Goal: Task Accomplishment & Management: Use online tool/utility

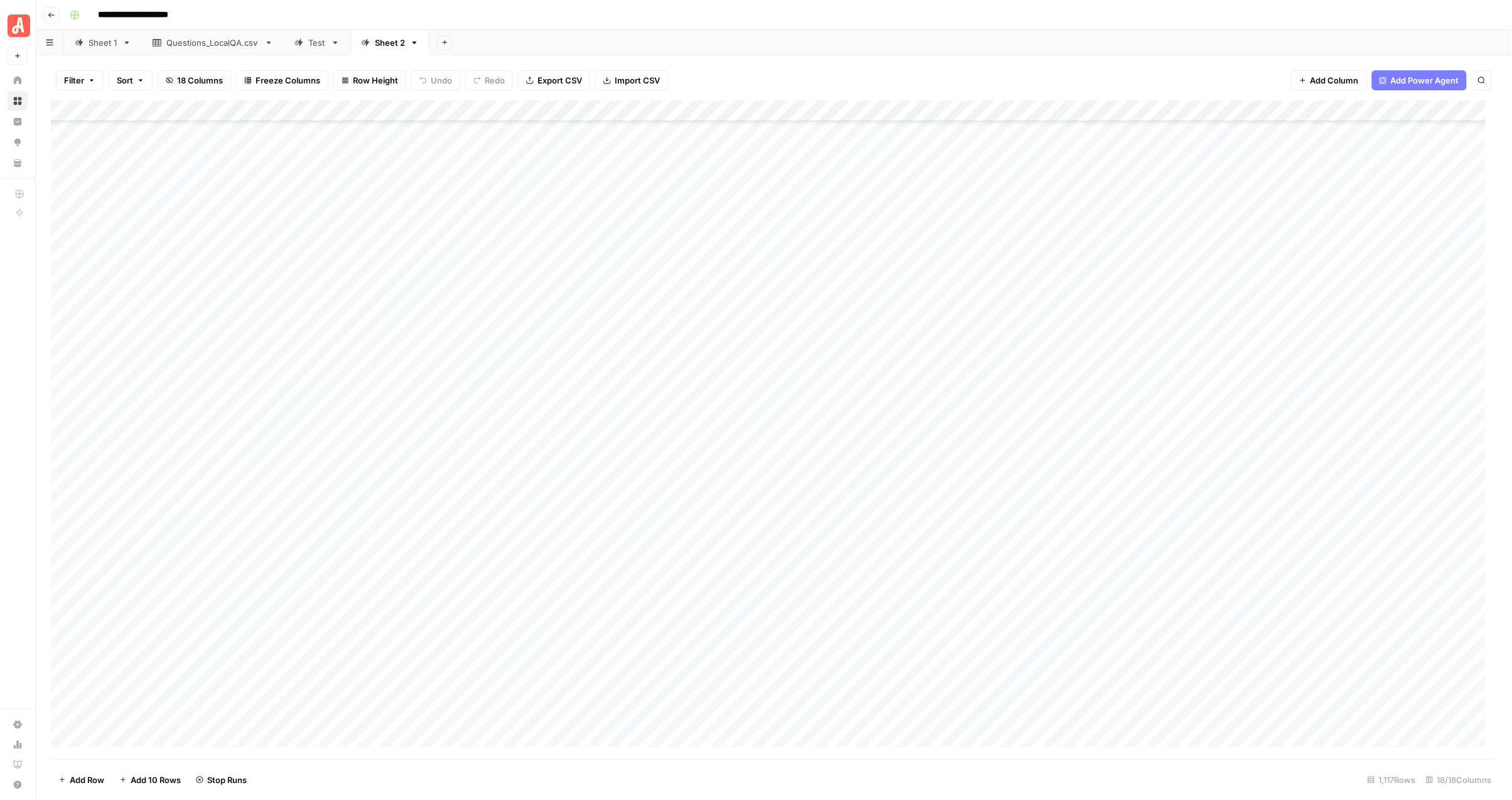
scroll to position [1569, 0]
click at [661, 331] on div "Add Column" at bounding box center [774, 430] width 1447 height 658
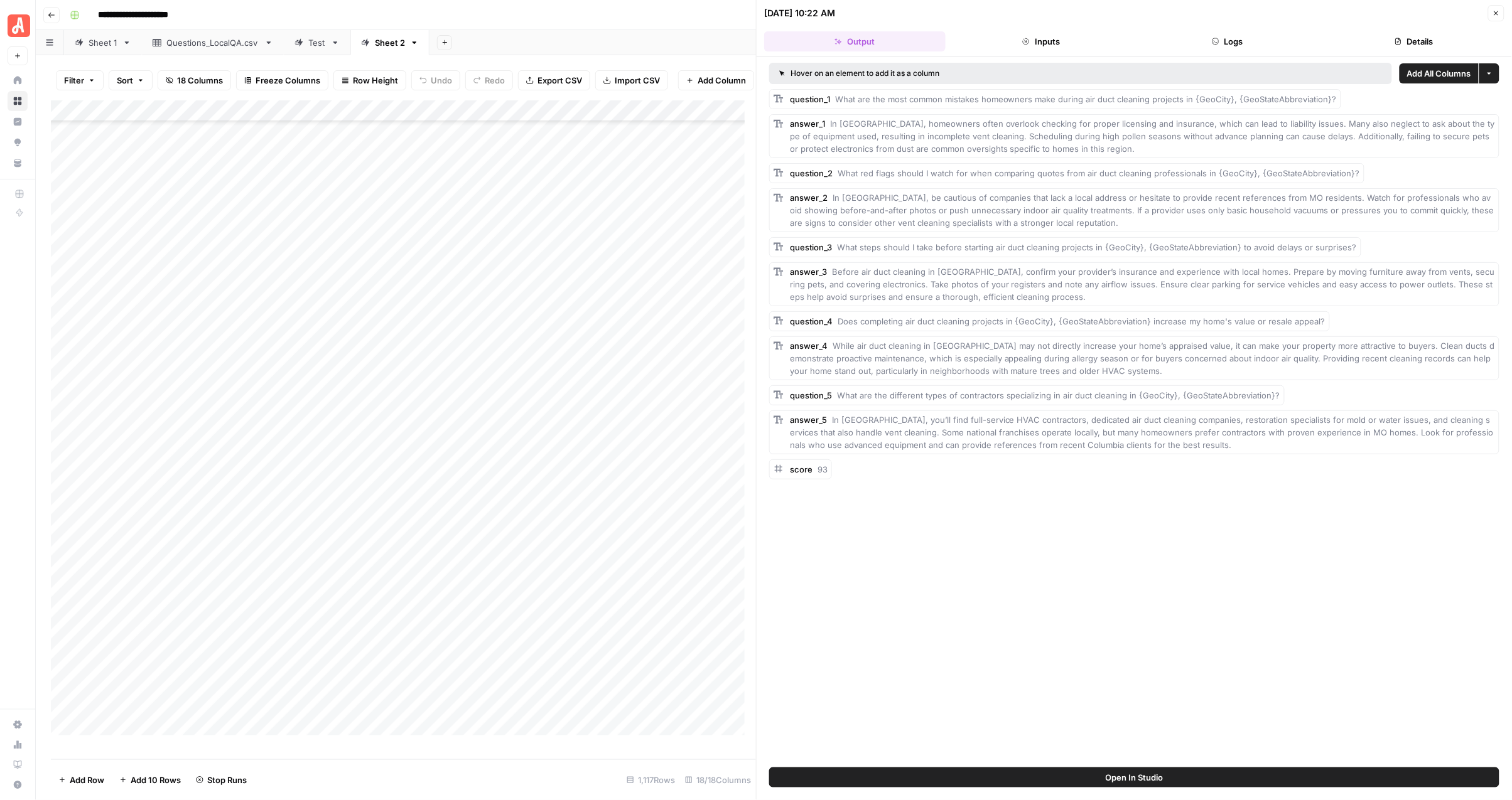
click at [1490, 13] on button "Close" at bounding box center [1496, 13] width 16 height 16
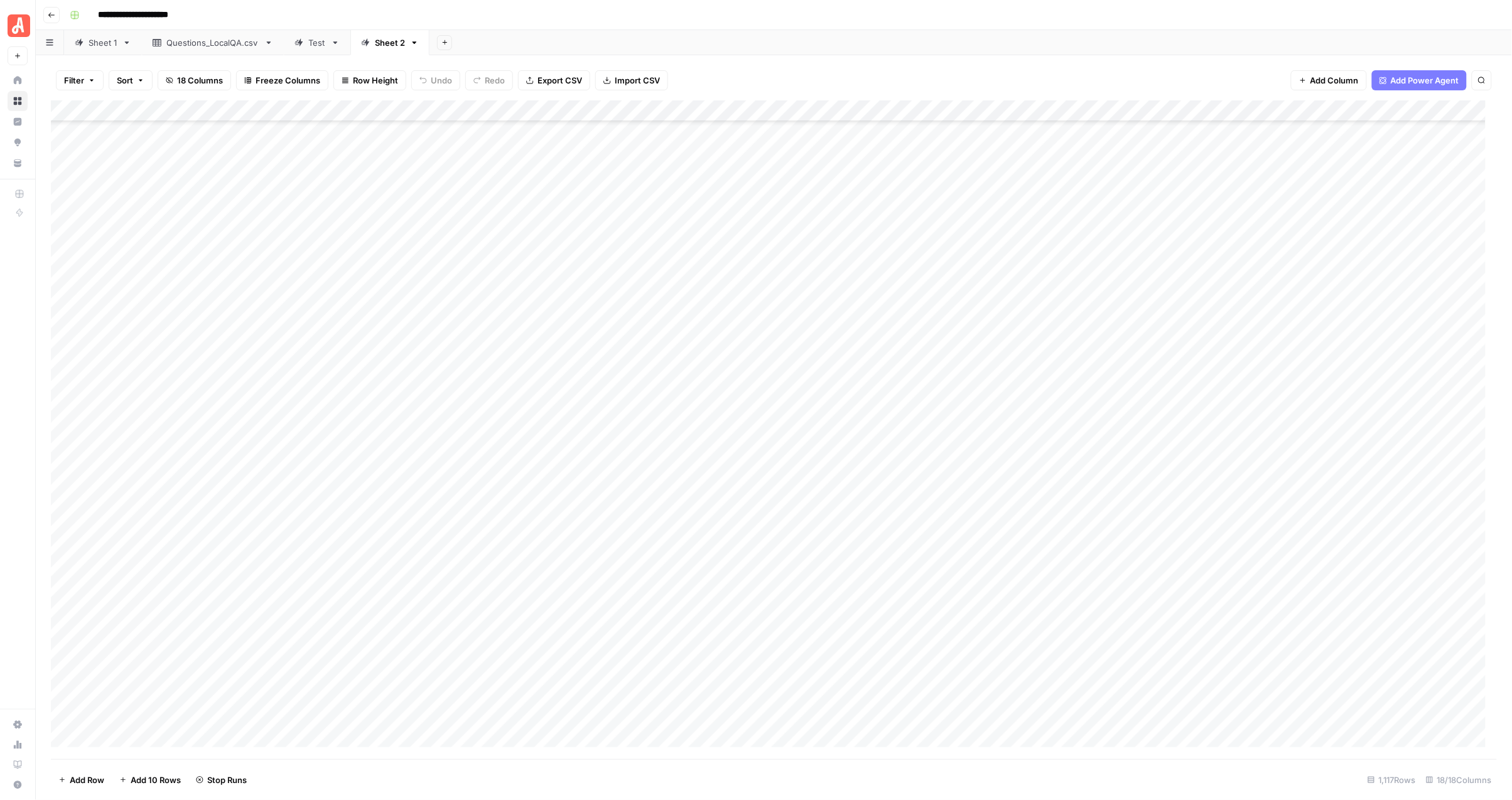
scroll to position [3216, 0]
click at [659, 243] on div "Add Column" at bounding box center [774, 430] width 1447 height 658
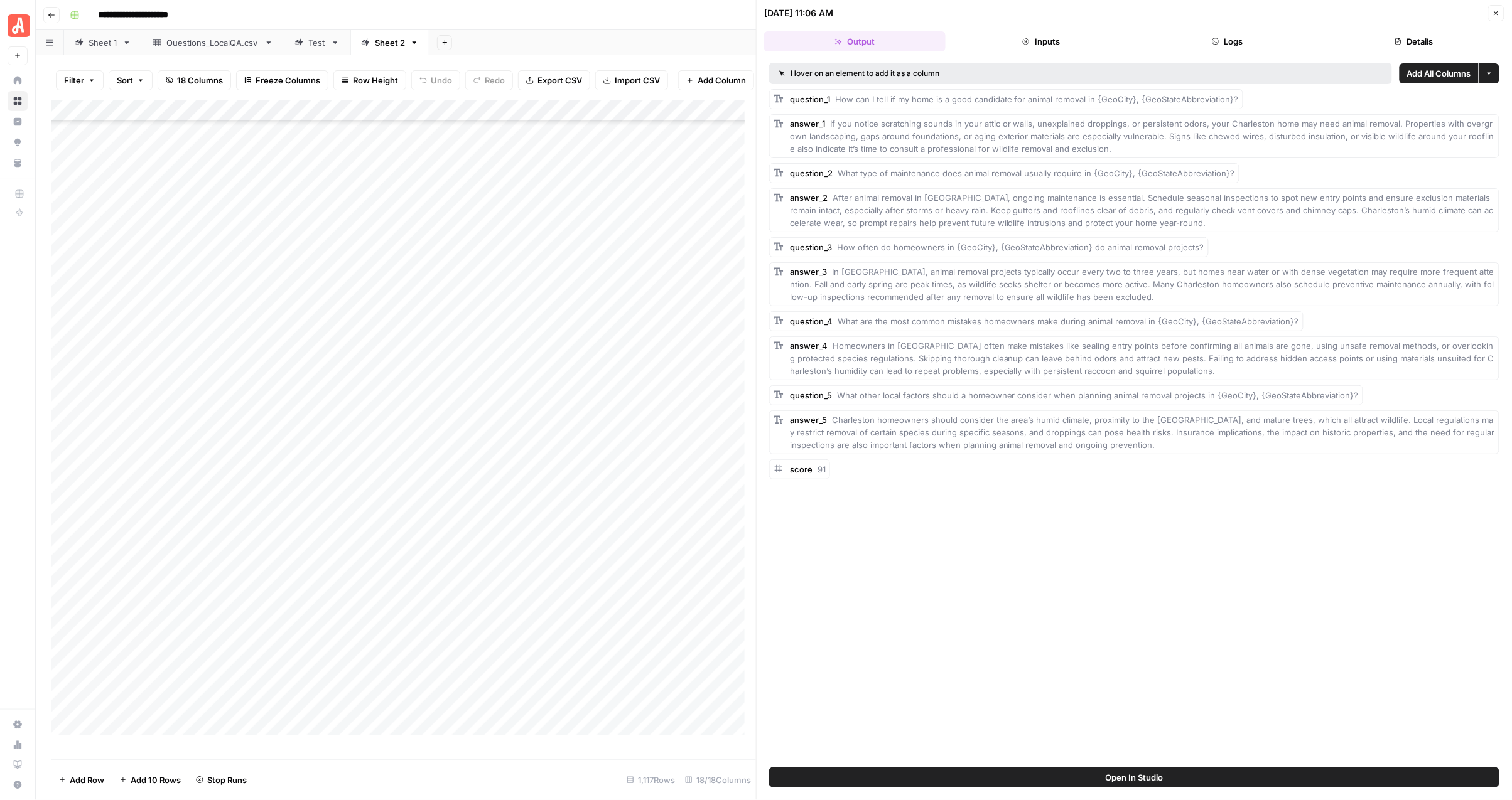
click at [1373, 210] on span "After animal removal in [GEOGRAPHIC_DATA], ongoing maintenance is essential. Sc…" at bounding box center [1142, 210] width 704 height 35
click at [1487, 7] on div "[DATE] 11:06 AM Close" at bounding box center [1134, 13] width 741 height 16
click at [1490, 8] on button "Close" at bounding box center [1496, 13] width 16 height 16
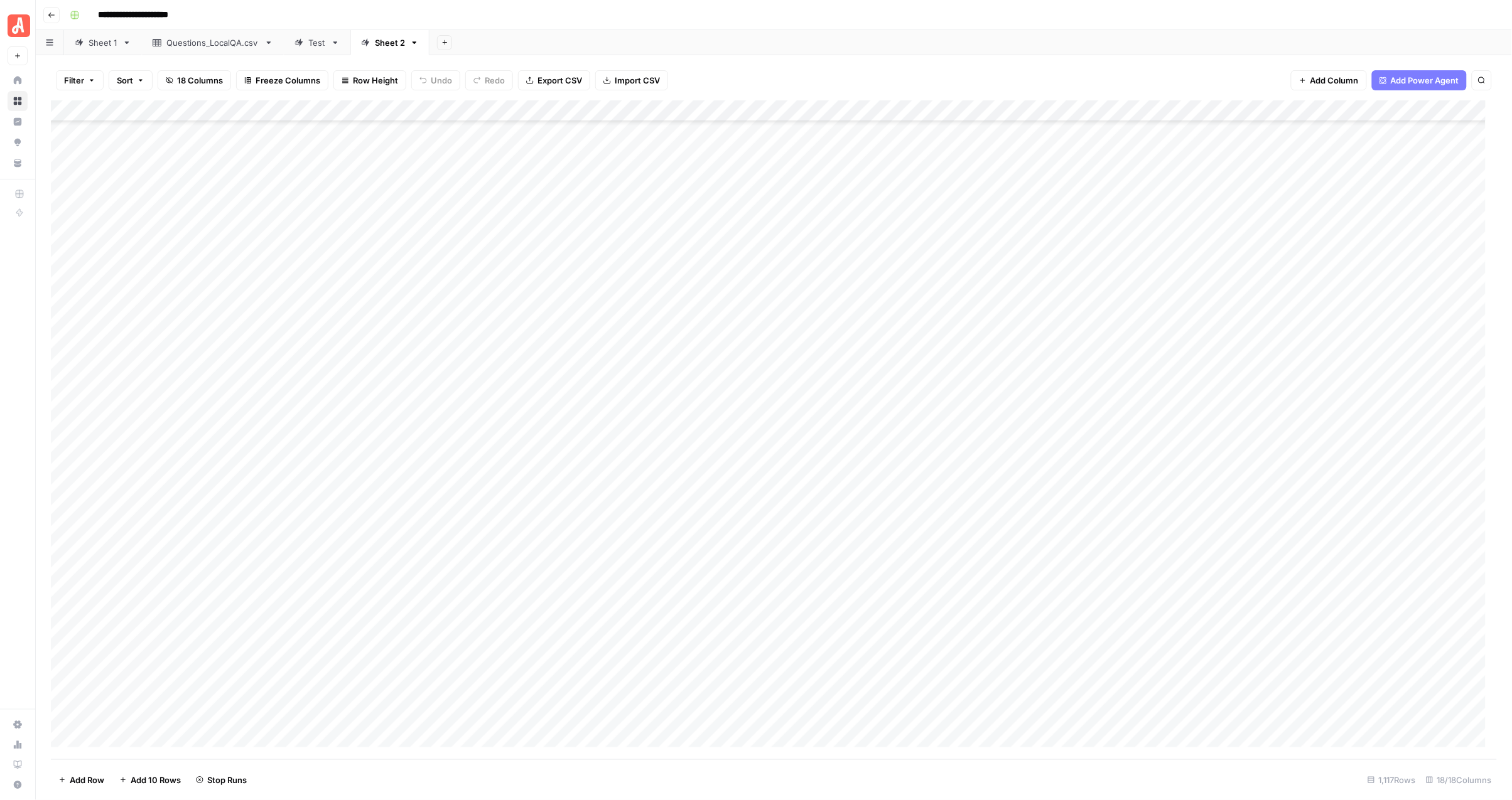
click at [658, 223] on div "Add Column" at bounding box center [774, 430] width 1447 height 658
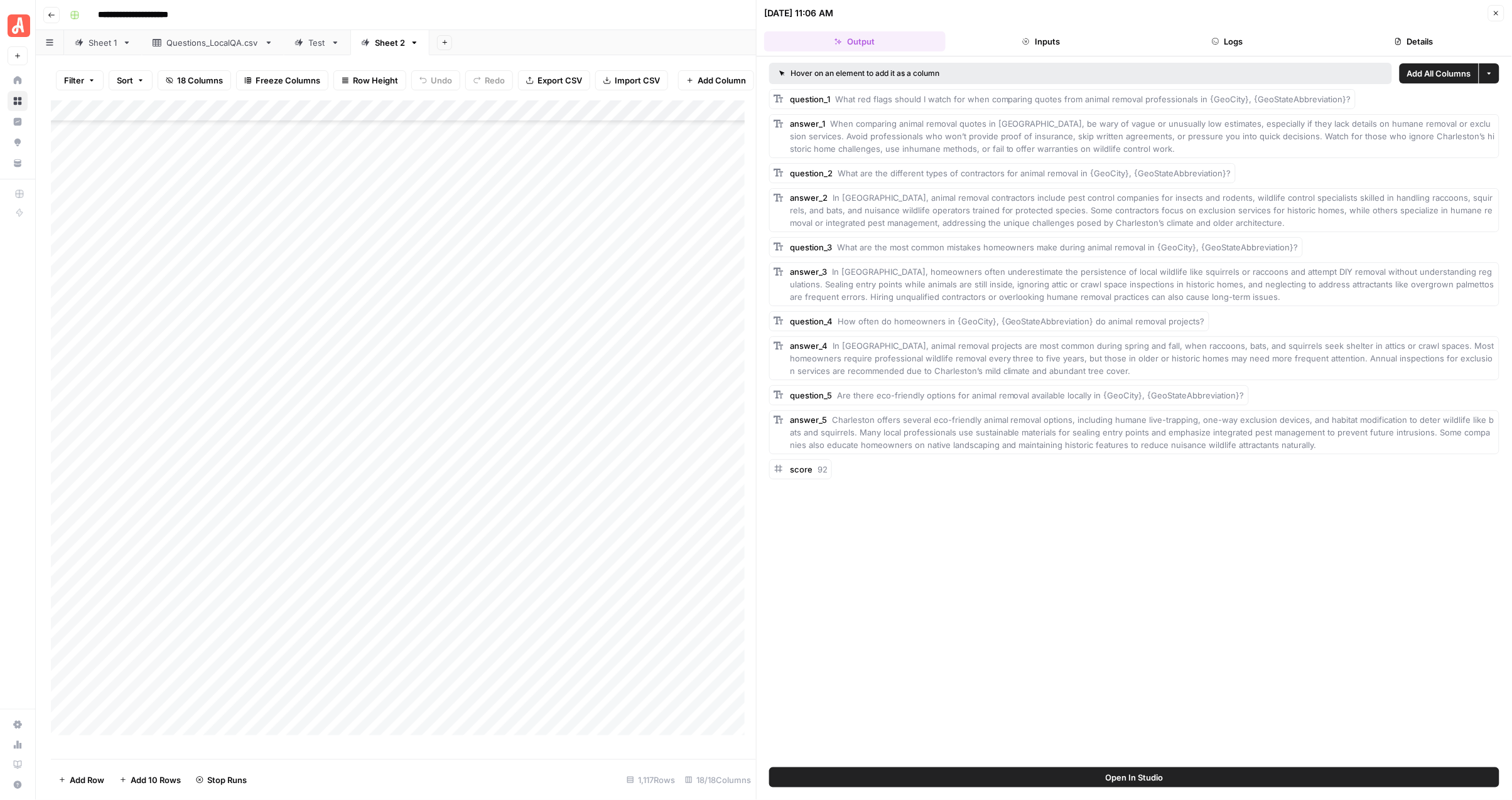
click at [1493, 6] on button "Close" at bounding box center [1496, 13] width 16 height 16
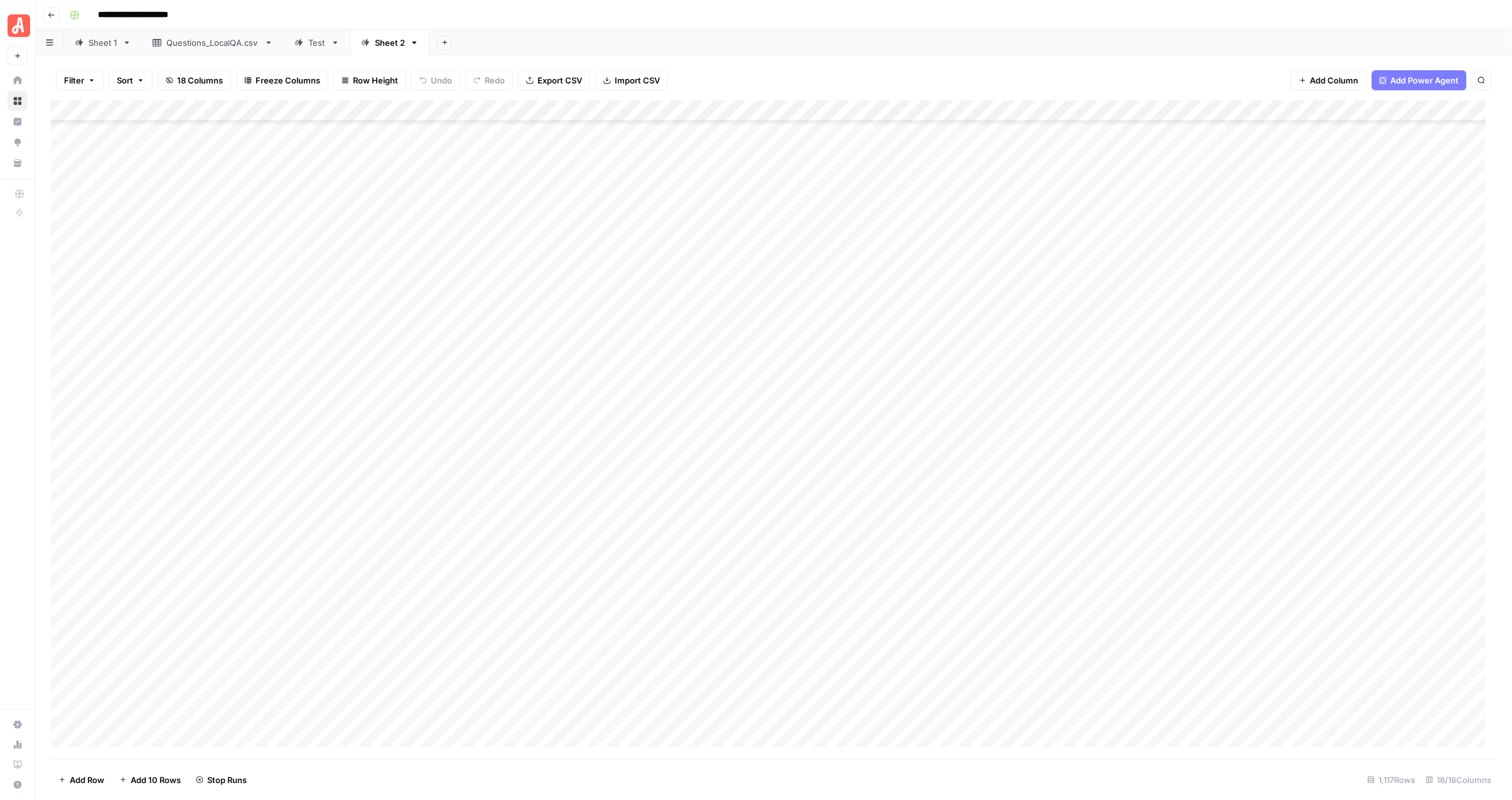
scroll to position [5178, 0]
click at [658, 393] on div "Add Column" at bounding box center [774, 430] width 1447 height 658
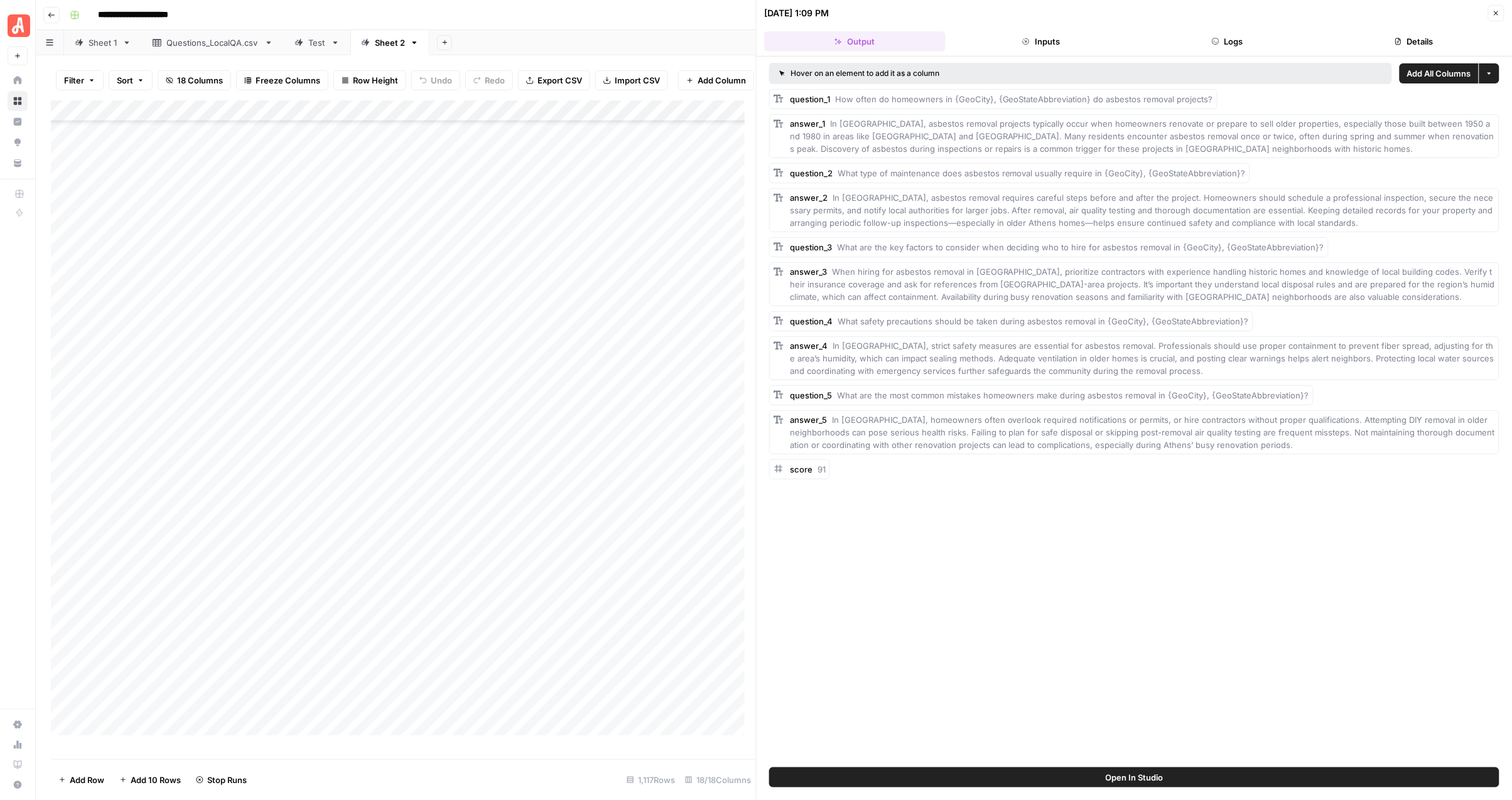
click at [1496, 10] on icon "button" at bounding box center [1496, 13] width 7 height 7
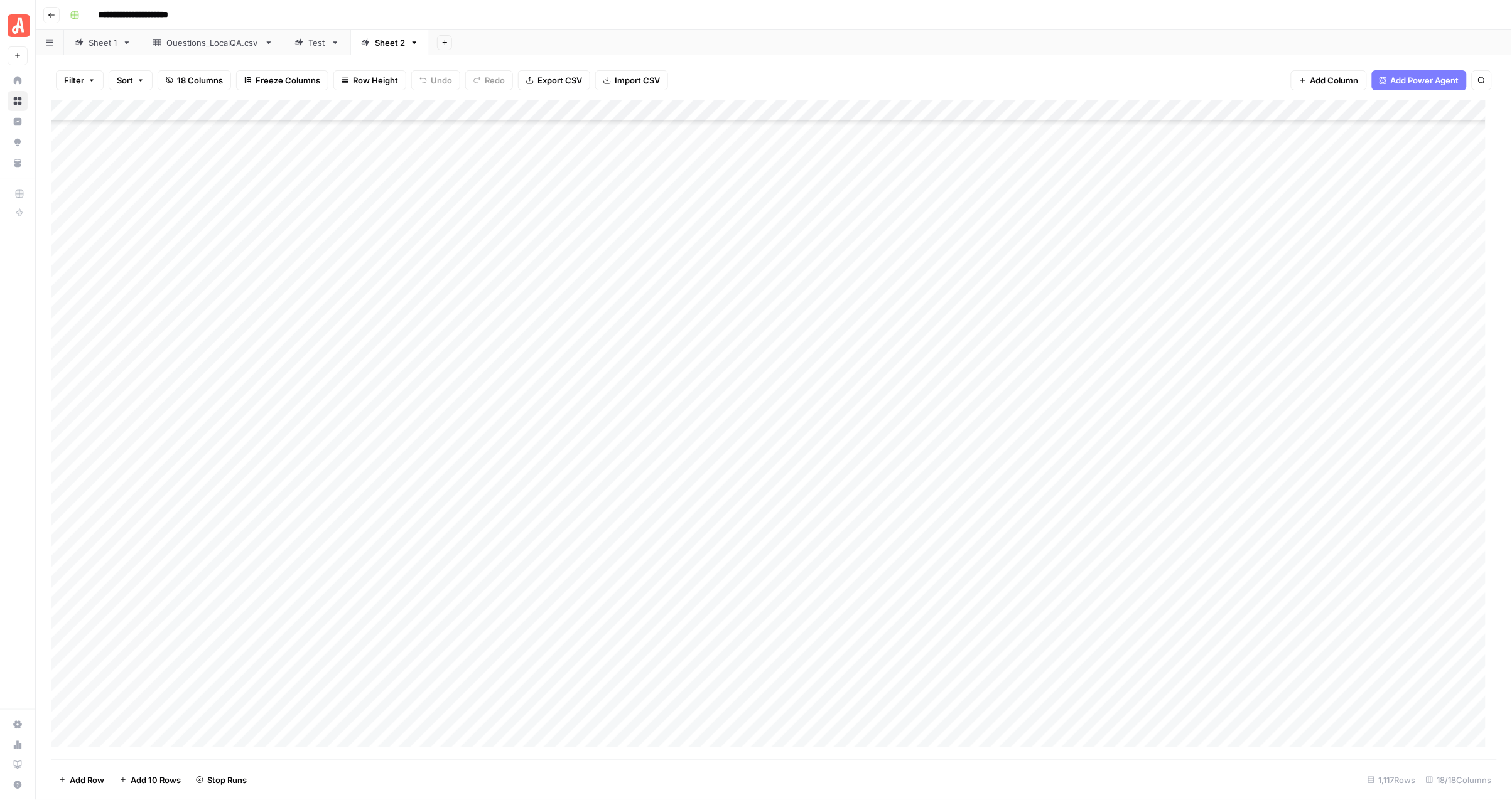
scroll to position [7217, 0]
click at [660, 208] on div "Add Column" at bounding box center [774, 430] width 1447 height 658
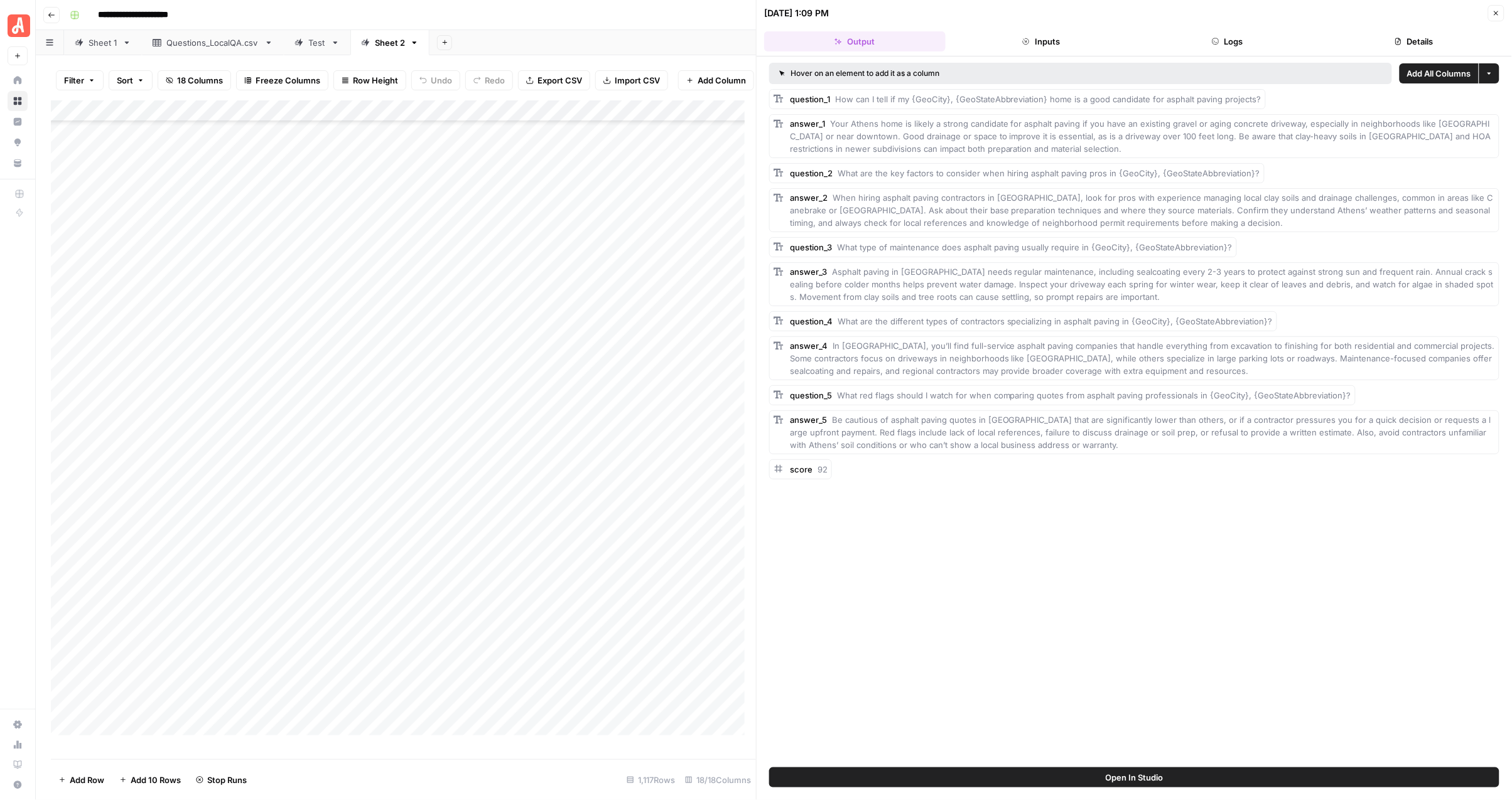
click at [1502, 14] on button "Close" at bounding box center [1496, 13] width 16 height 16
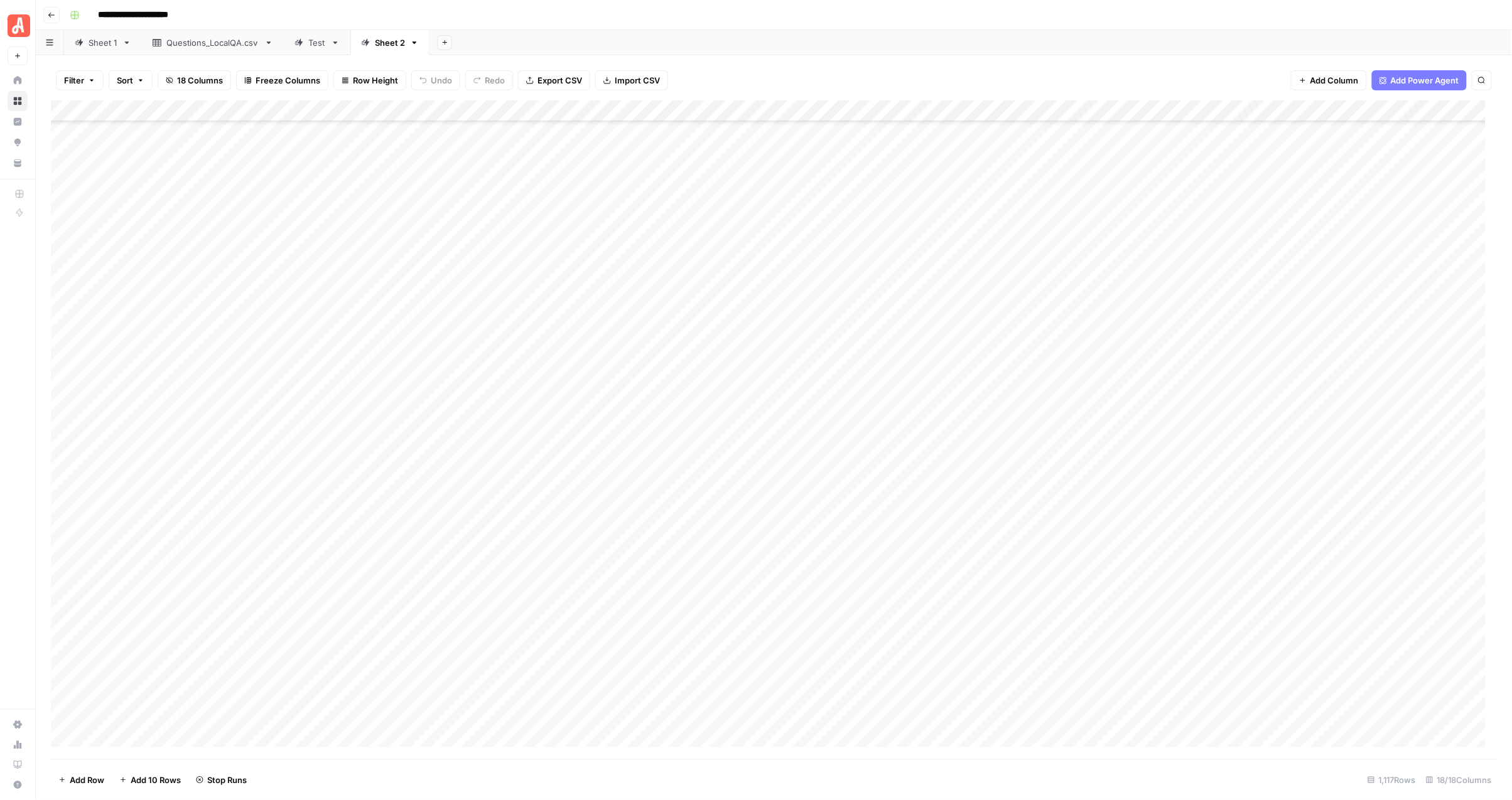
scroll to position [10669, 0]
click at [983, 32] on div "Add Sheet" at bounding box center [971, 43] width 1083 height 25
click at [809, 20] on div "**********" at bounding box center [783, 15] width 1435 height 20
